Goal: Task Accomplishment & Management: Complete application form

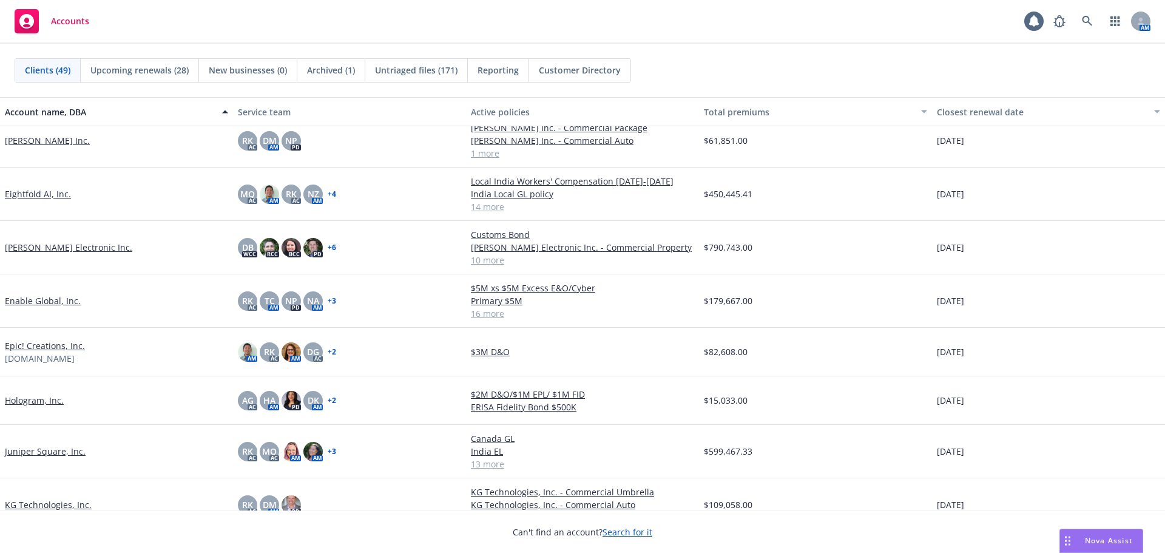
scroll to position [728, 0]
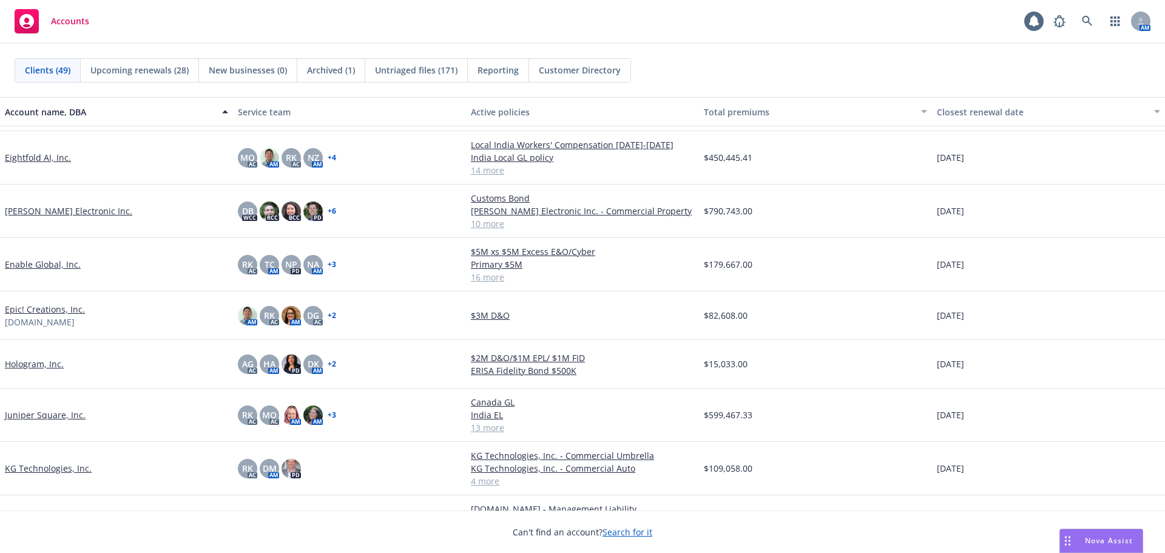
click at [61, 417] on link "Juniper Square, Inc." at bounding box center [45, 414] width 81 height 13
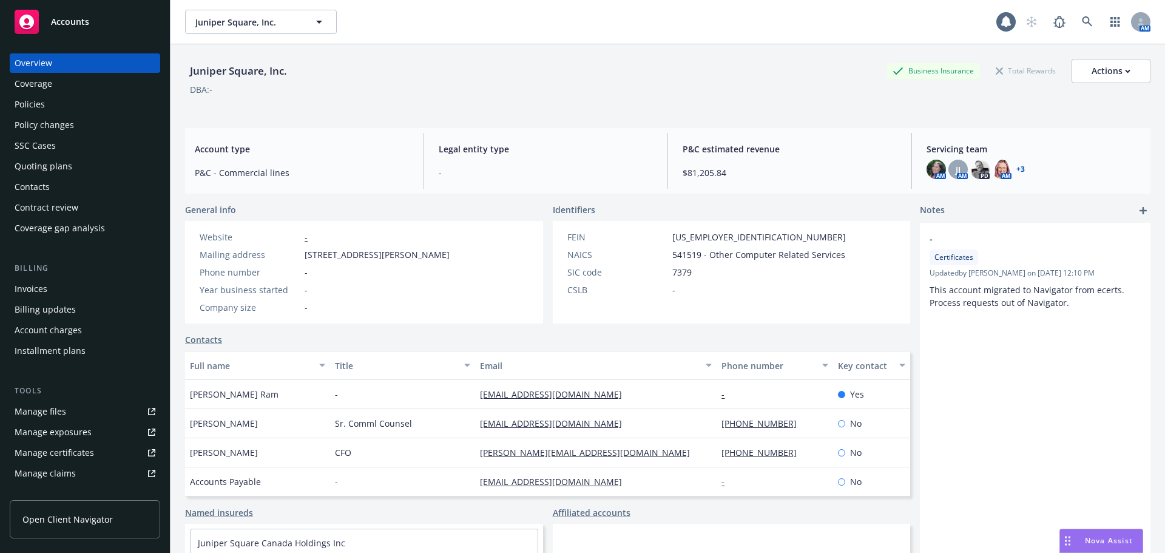
click at [52, 103] on div "Policies" at bounding box center [85, 104] width 141 height 19
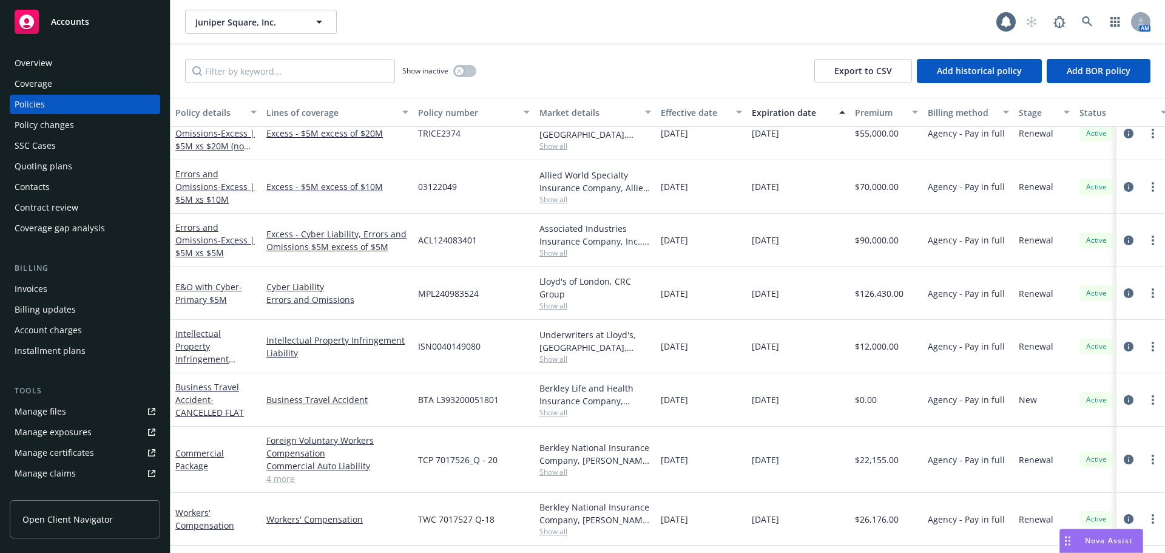
scroll to position [366, 0]
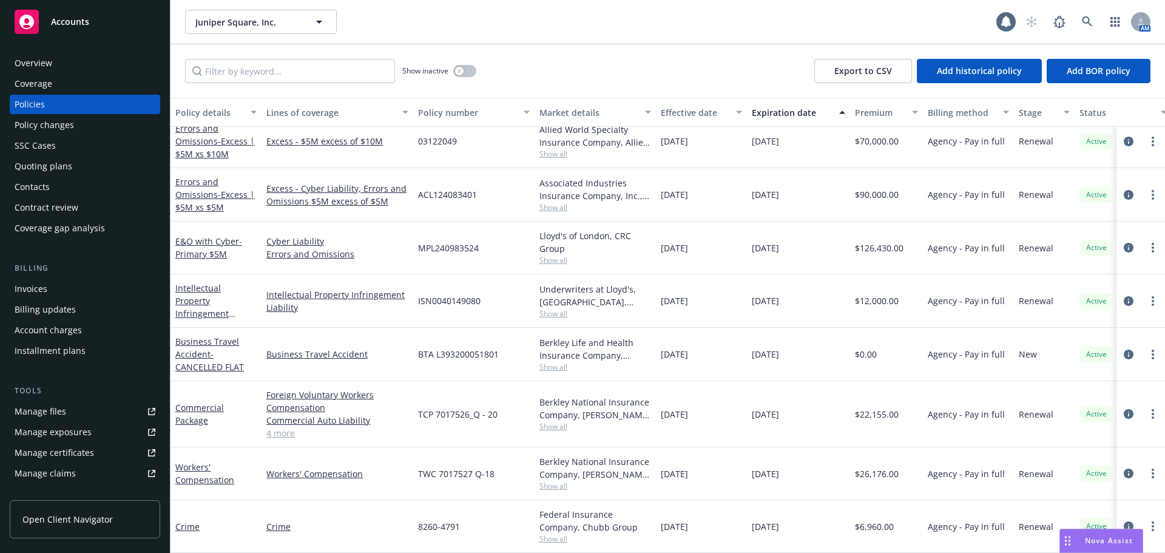
click at [91, 127] on div "Policy changes" at bounding box center [85, 124] width 141 height 19
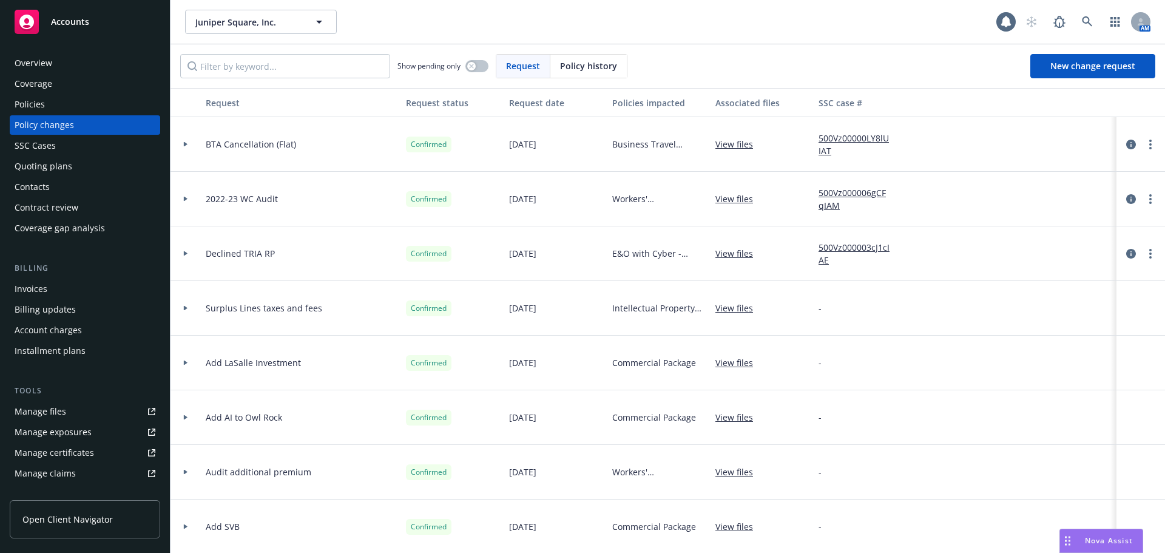
click at [115, 168] on div "Quoting plans" at bounding box center [85, 166] width 141 height 19
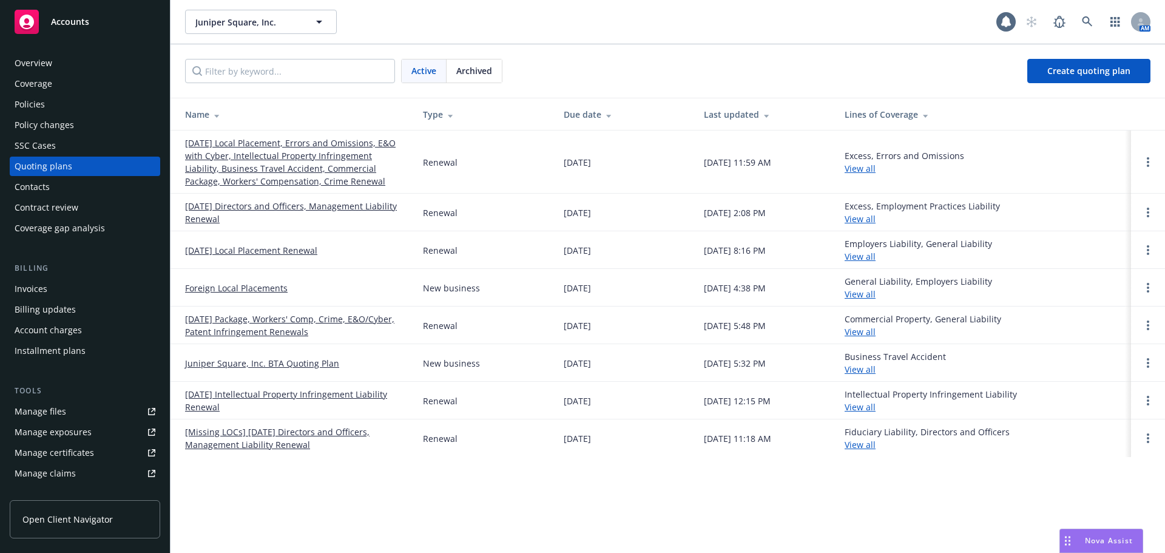
click at [234, 162] on link "[DATE] Local Placement, Errors and Omissions, E&O with Cyber, Intellectual Prop…" at bounding box center [294, 162] width 218 height 51
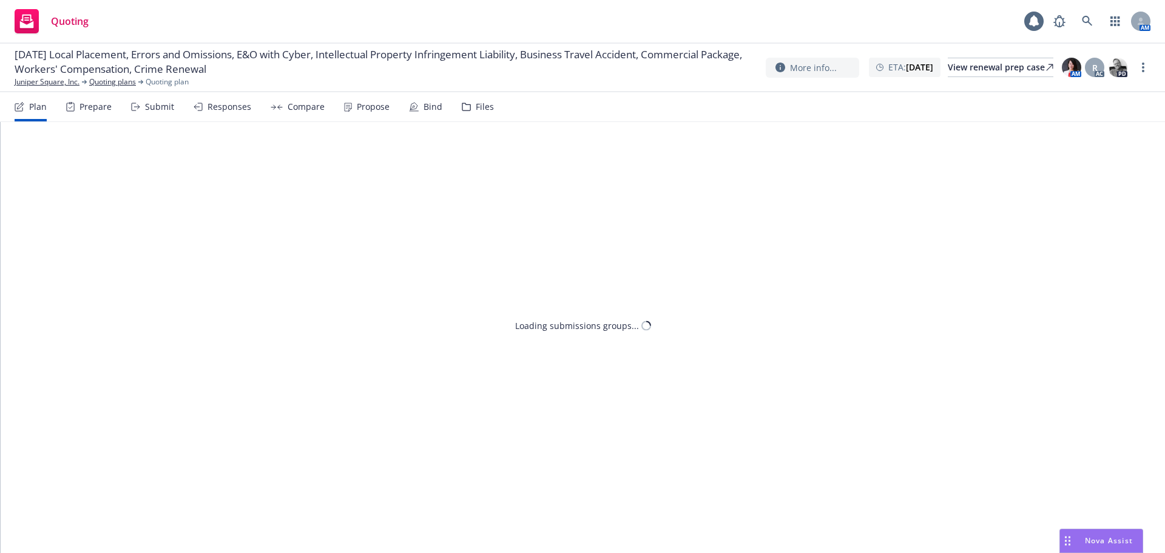
click at [152, 114] on div "Submit" at bounding box center [152, 106] width 43 height 29
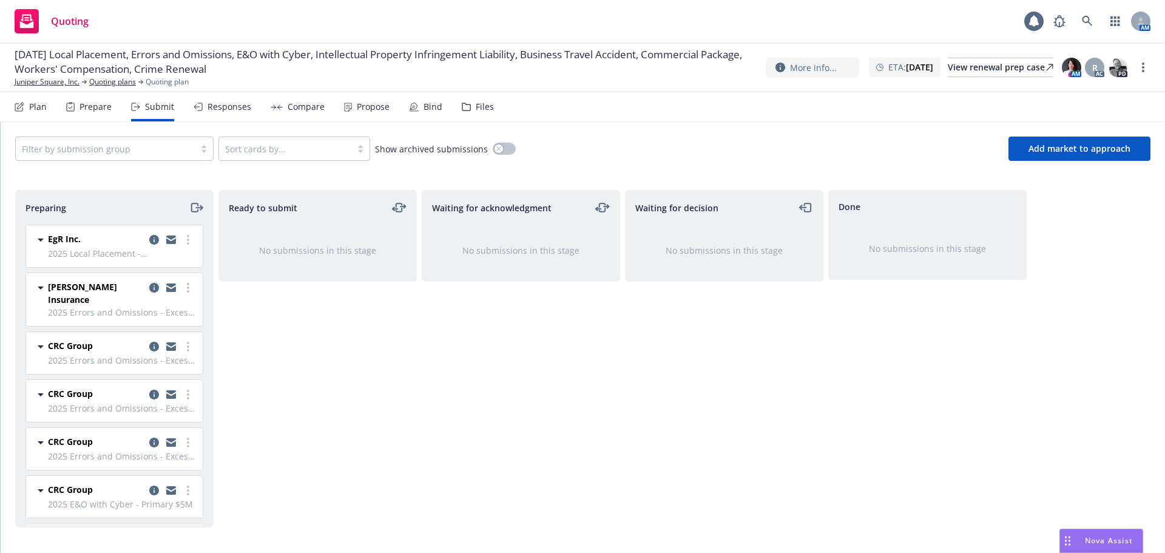
click at [149, 288] on icon "copy logging email" at bounding box center [154, 288] width 10 height 10
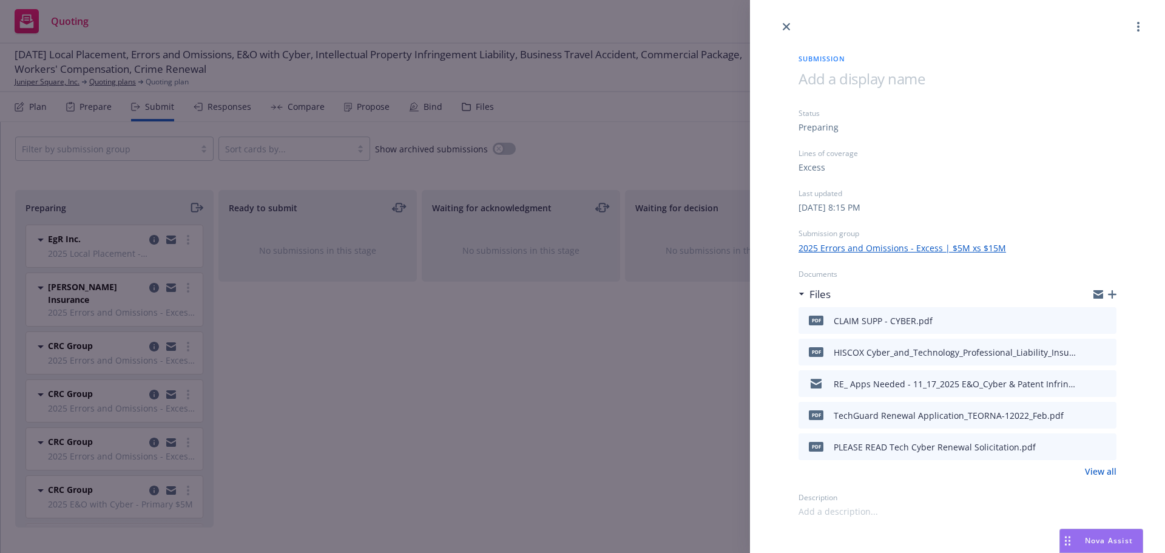
click at [359, 354] on div "Submission Status Preparing Lines of coverage Excess Last updated [DATE] 8:15 P…" at bounding box center [582, 276] width 1165 height 553
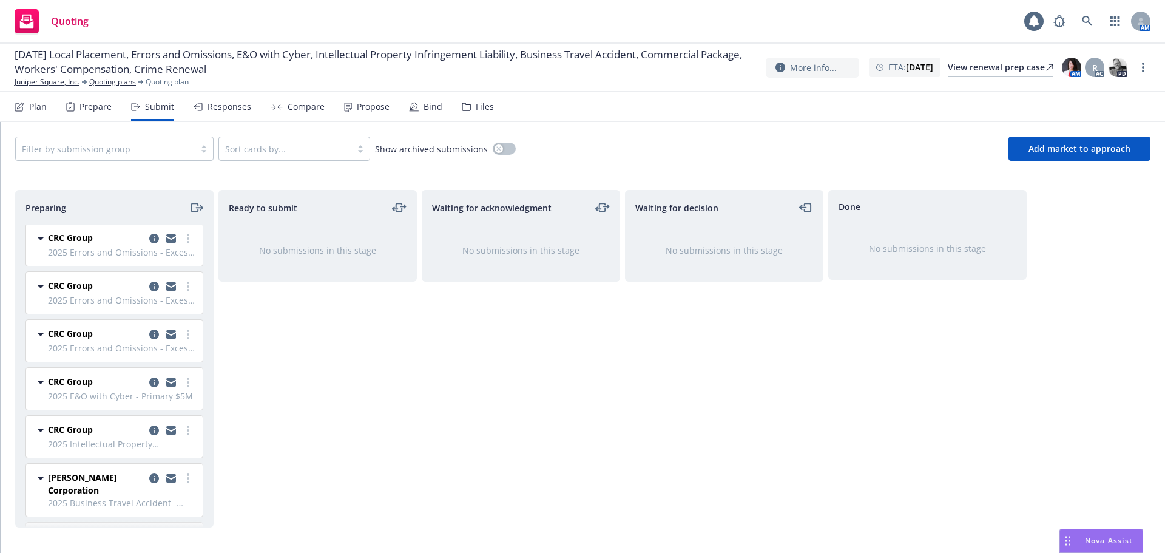
scroll to position [121, 0]
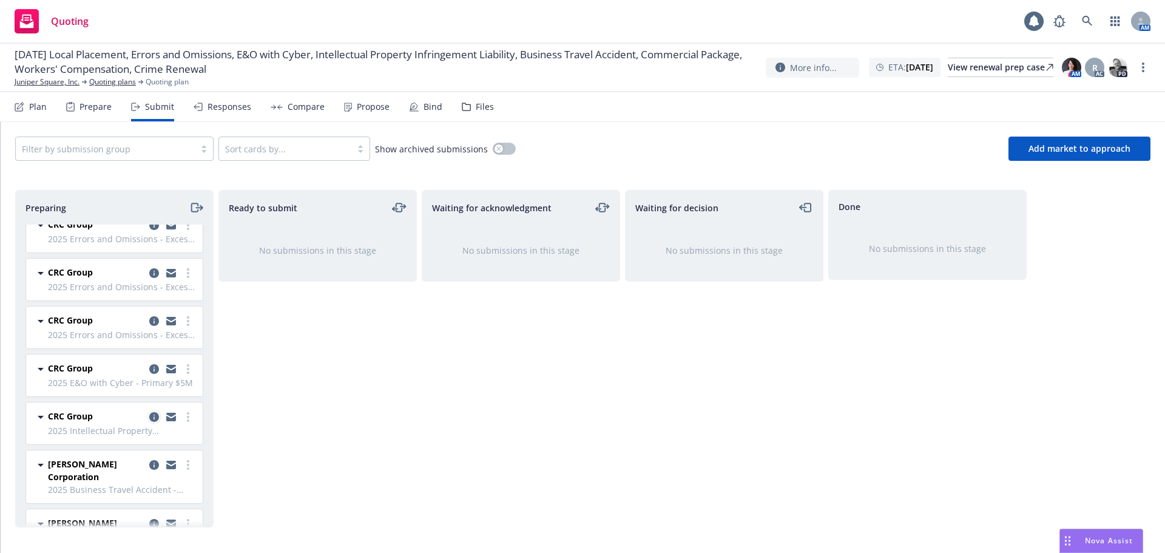
click at [149, 412] on icon "copy logging email" at bounding box center [154, 417] width 10 height 10
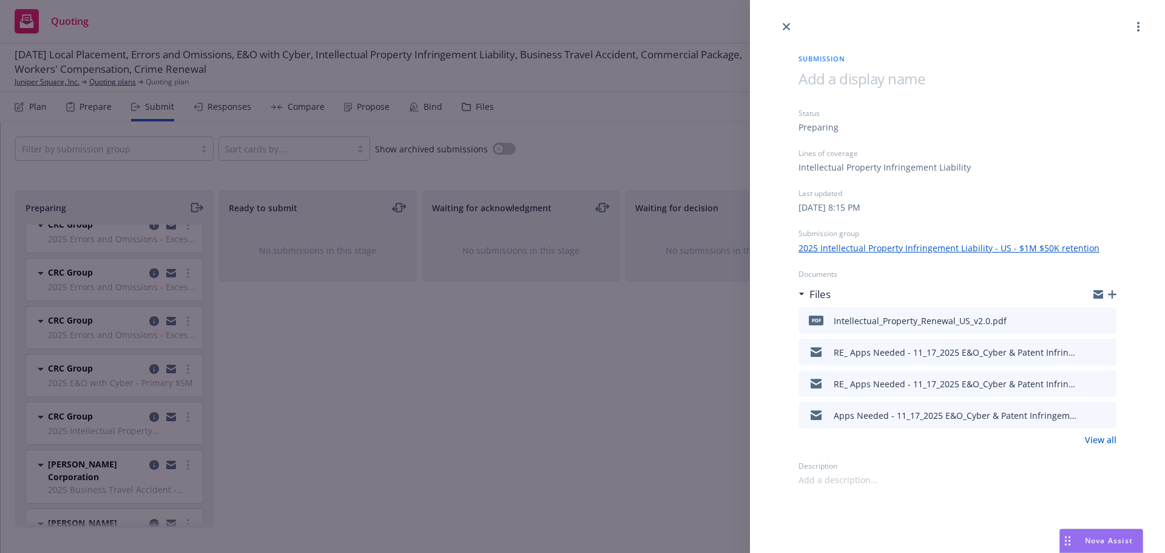
click at [340, 398] on div "Submission Status Preparing Lines of coverage Intellectual Property Infringemen…" at bounding box center [582, 276] width 1165 height 553
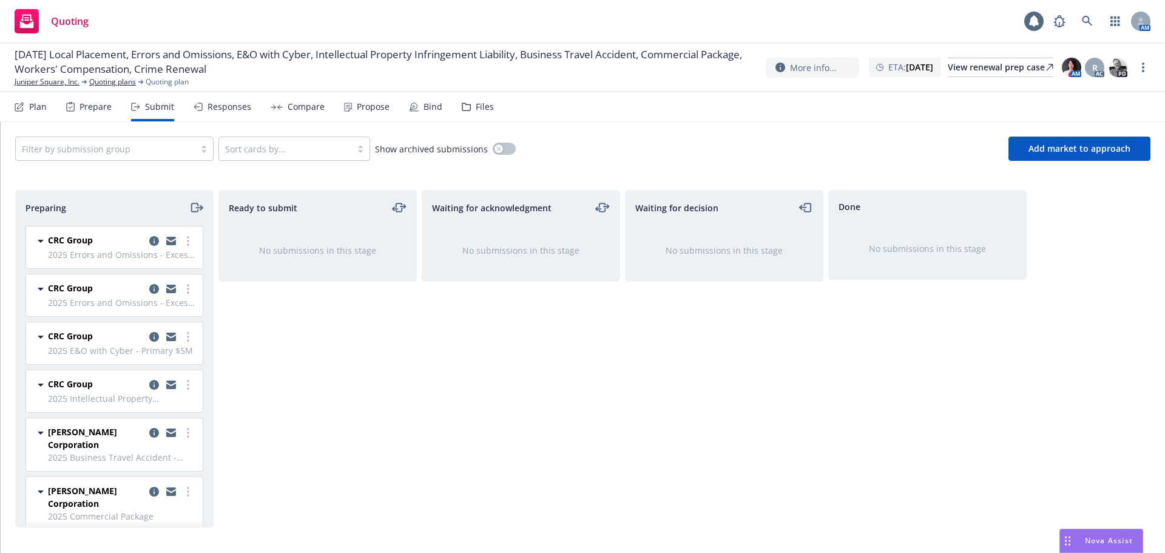
scroll to position [182, 0]
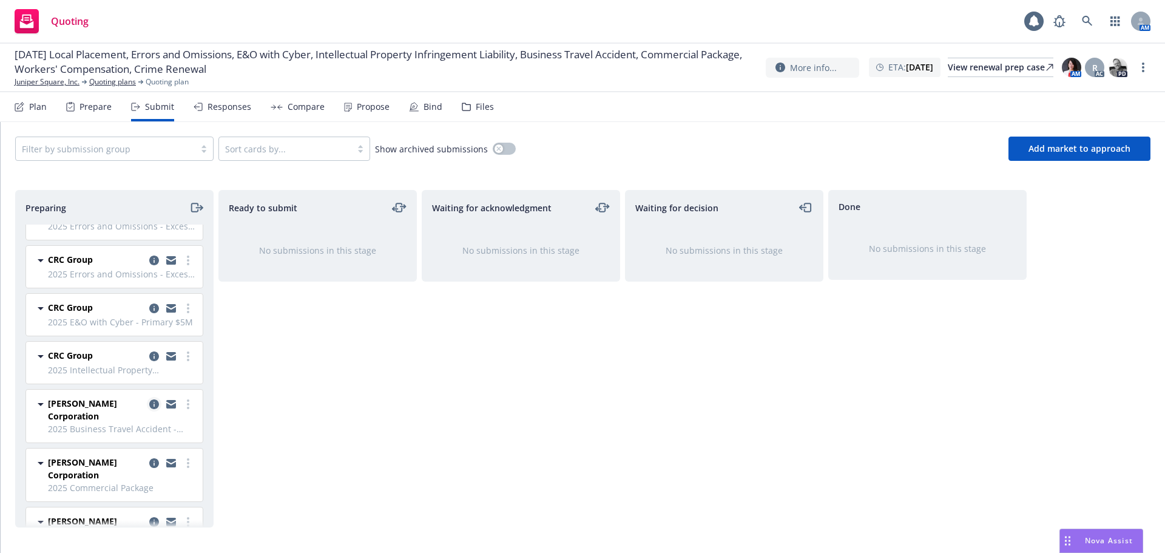
click at [149, 399] on icon "copy logging email" at bounding box center [154, 404] width 10 height 10
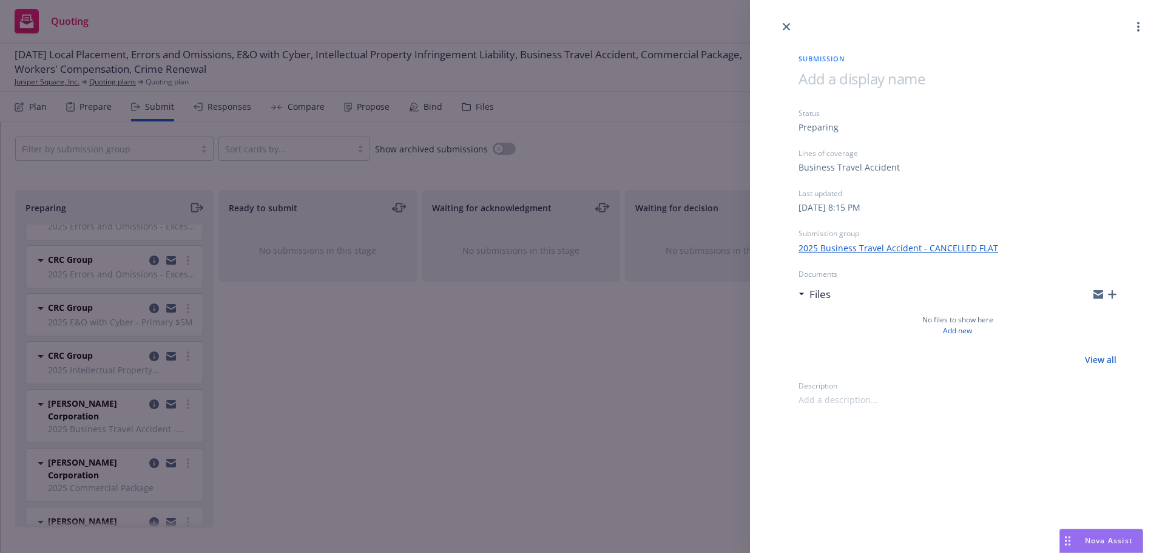
click at [295, 379] on div "Submission Status Preparing Lines of coverage Business Travel Accident Last upd…" at bounding box center [582, 276] width 1165 height 553
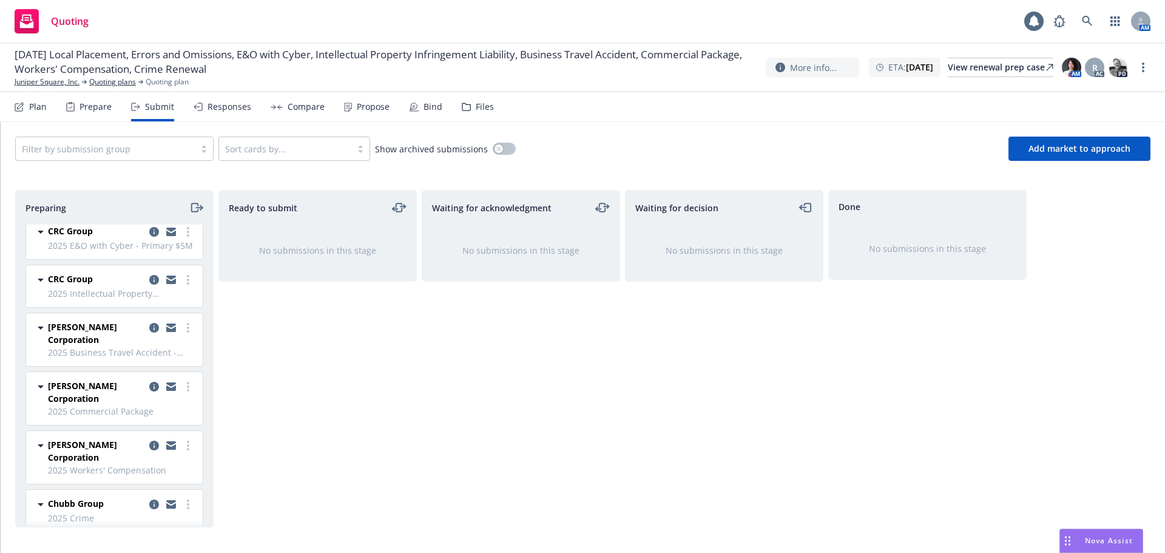
scroll to position [263, 0]
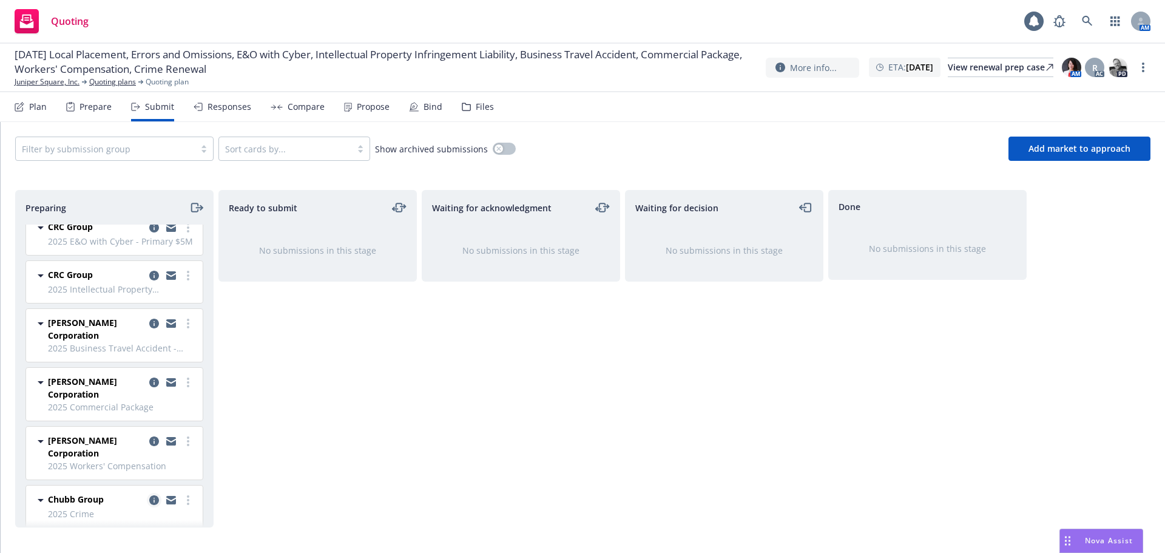
click at [149, 495] on icon "copy logging email" at bounding box center [154, 500] width 10 height 10
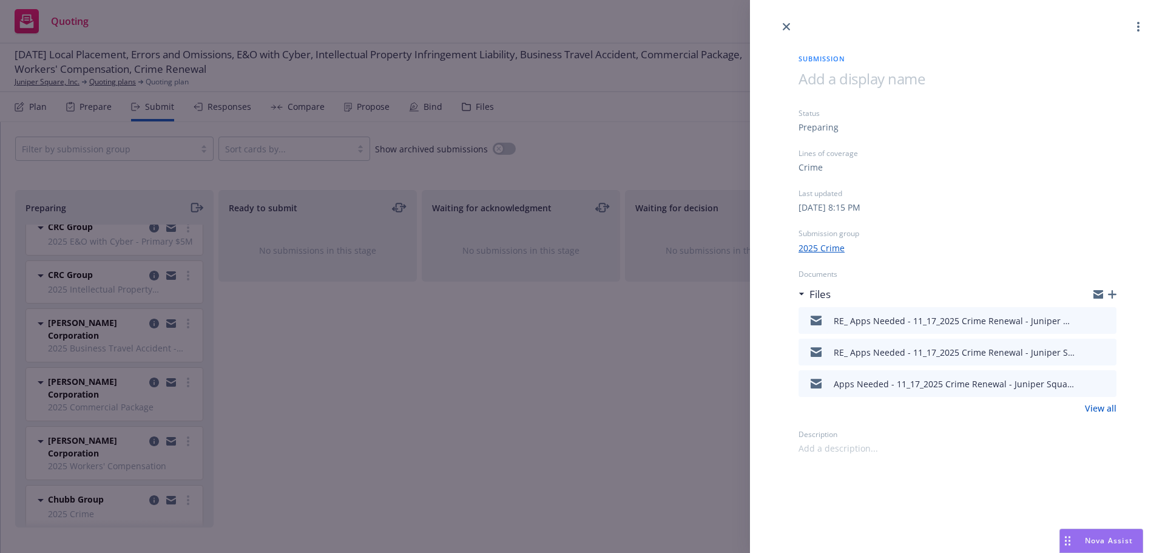
click at [1107, 322] on icon "preview file" at bounding box center [1104, 319] width 11 height 8
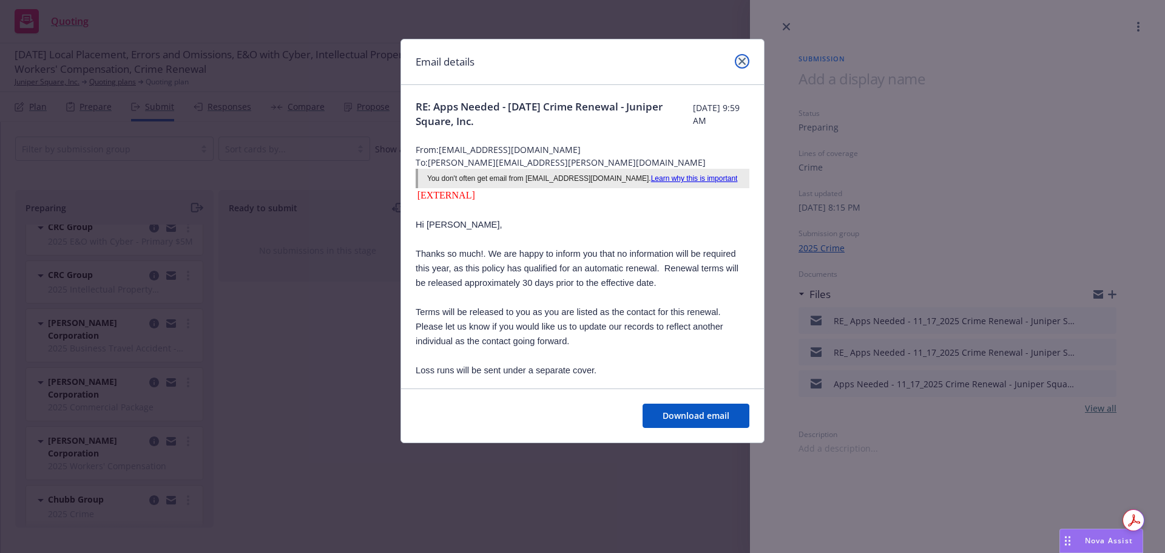
click at [741, 61] on icon "close" at bounding box center [741, 61] width 7 height 7
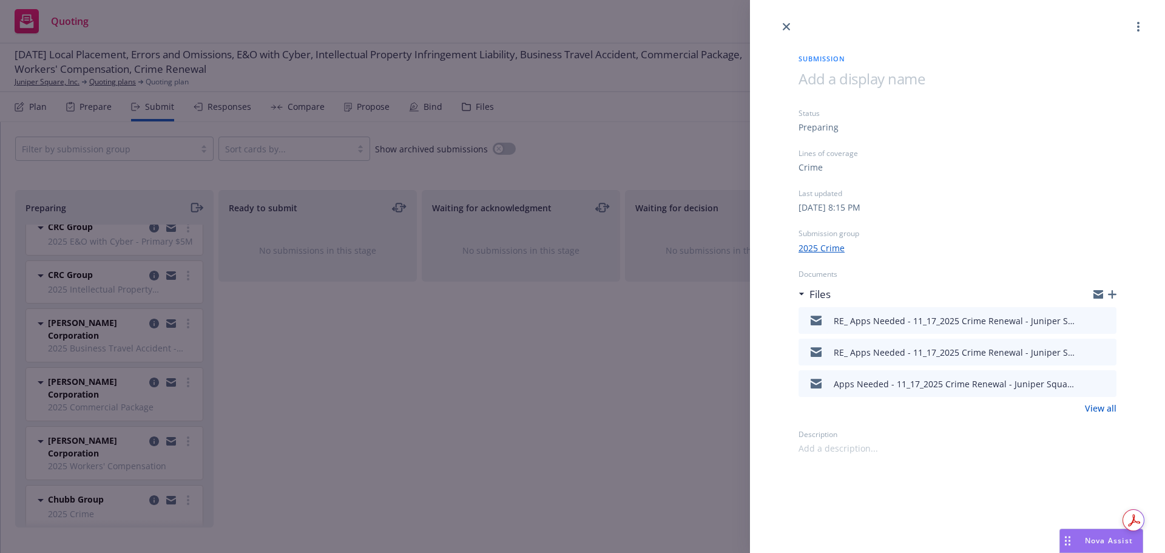
click at [209, 38] on div "Submission Status Preparing Lines of coverage Crime Last updated [DATE] 8:15 PM…" at bounding box center [582, 276] width 1165 height 553
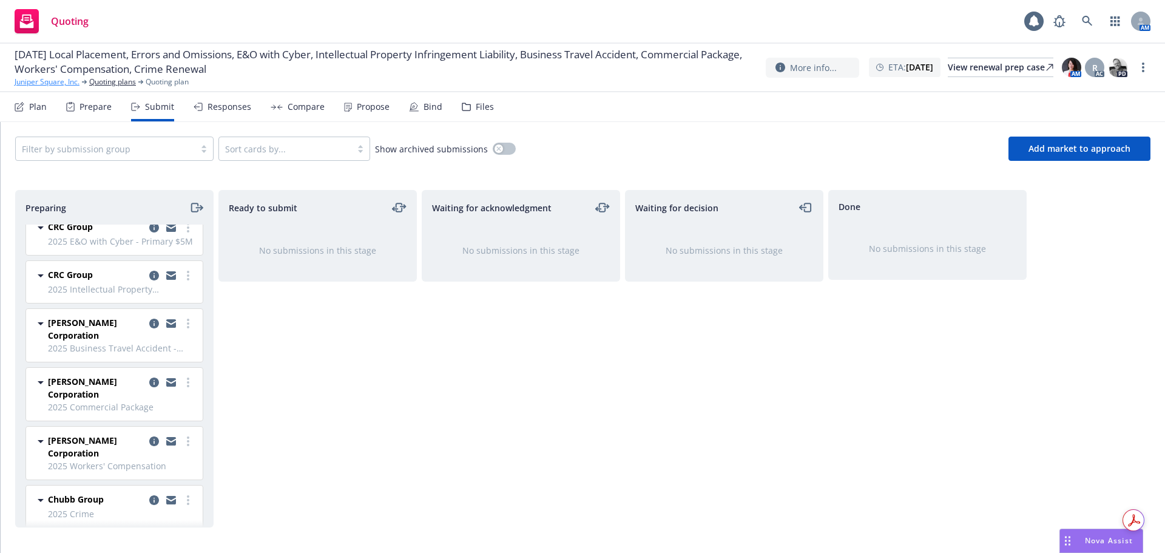
click at [60, 79] on link "Juniper Square, Inc." at bounding box center [47, 81] width 65 height 11
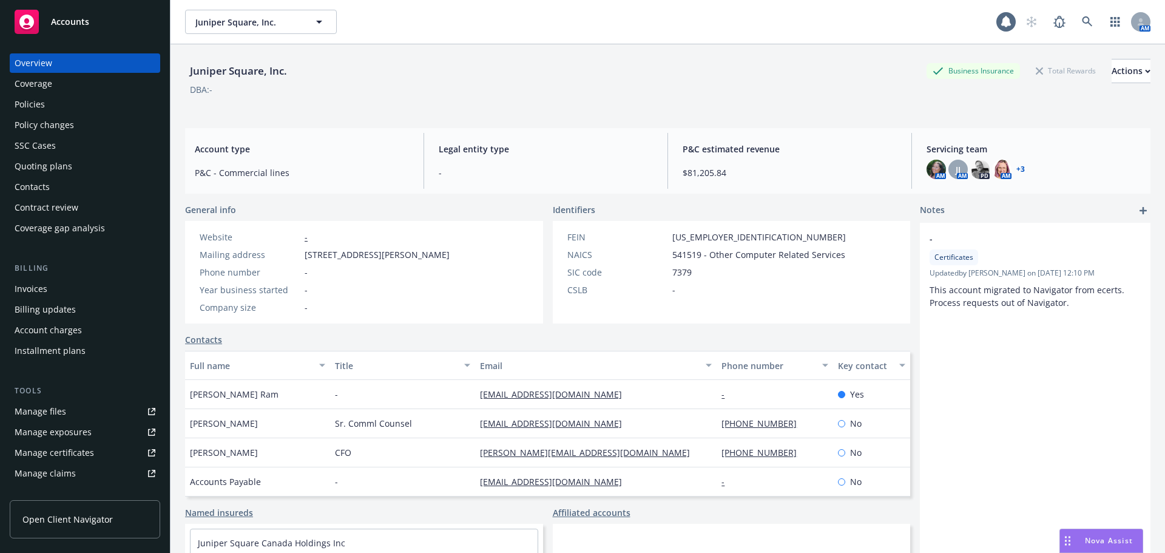
click at [1016, 166] on link "+ 3" at bounding box center [1020, 169] width 8 height 7
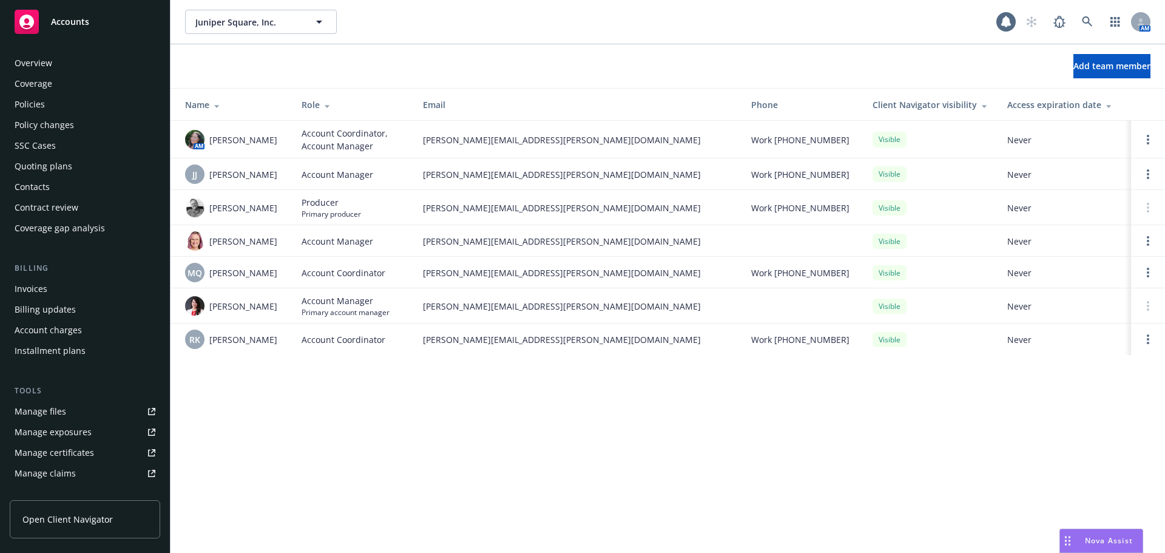
scroll to position [238, 0]
